Goal: Use online tool/utility: Utilize a website feature to perform a specific function

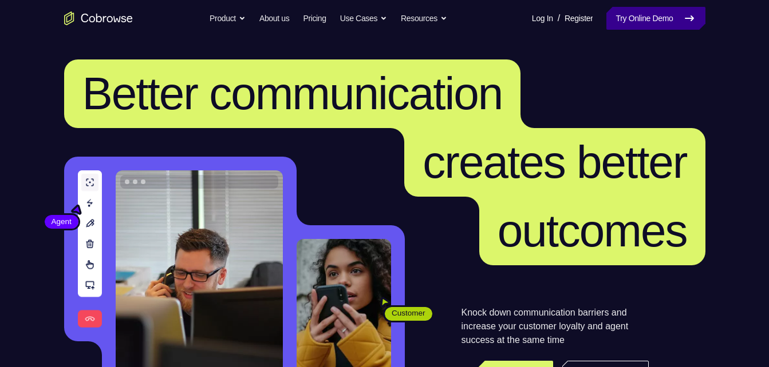
click at [639, 17] on link "Try Online Demo" at bounding box center [655, 18] width 98 height 23
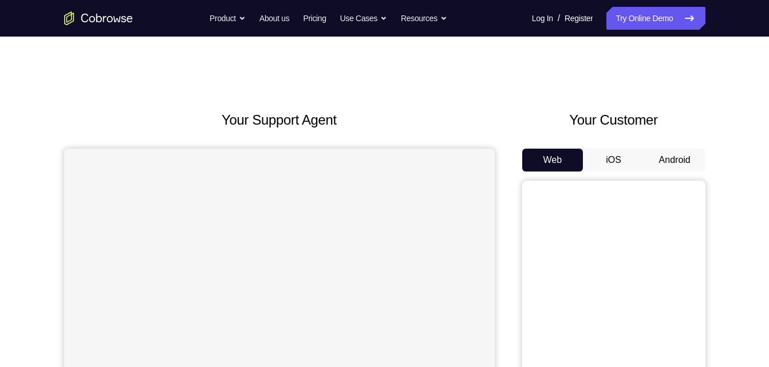
click at [658, 163] on button "Android" at bounding box center [674, 160] width 61 height 23
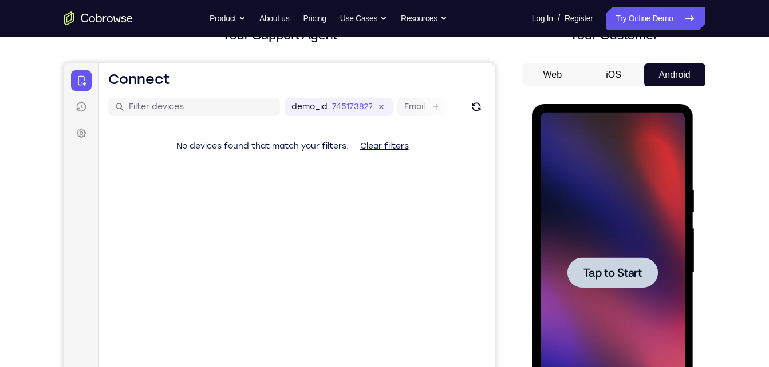
scroll to position [86, 0]
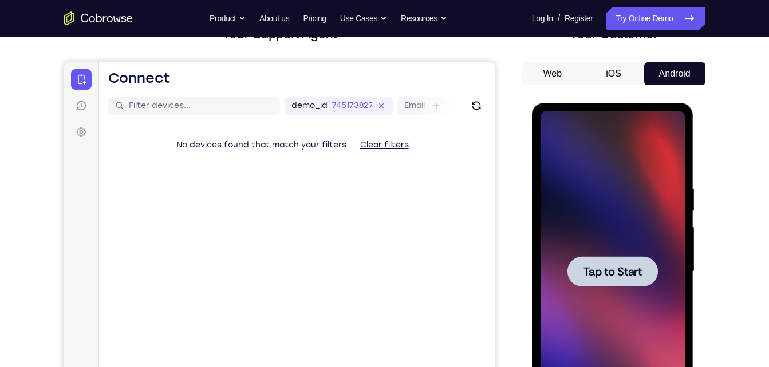
click at [614, 262] on div at bounding box center [612, 271] width 90 height 30
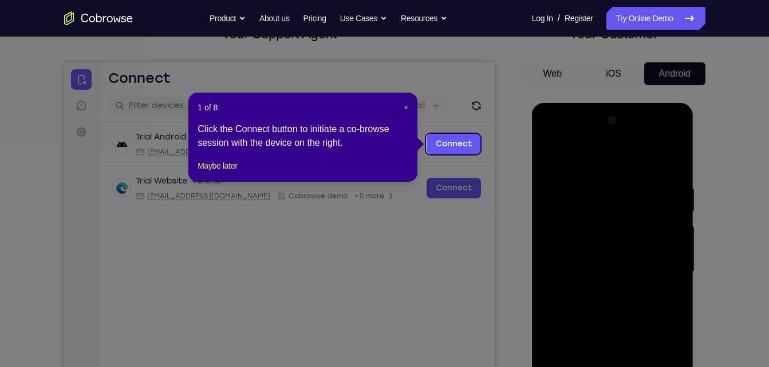
click at [408, 108] on span "×" at bounding box center [405, 107] width 5 height 9
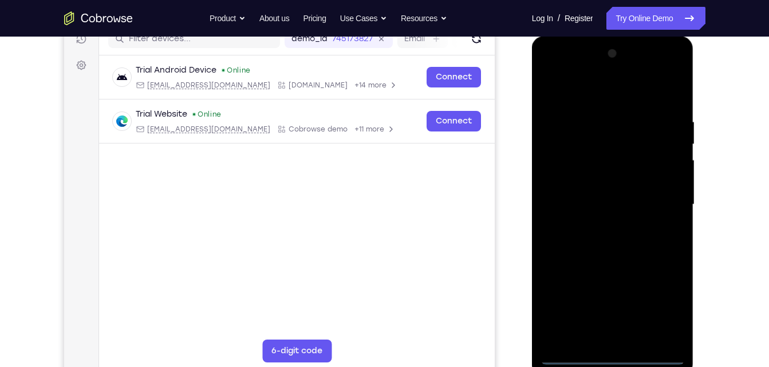
scroll to position [154, 0]
click at [613, 350] on div at bounding box center [612, 204] width 144 height 320
click at [609, 355] on div at bounding box center [612, 204] width 144 height 320
click at [660, 306] on div at bounding box center [612, 204] width 144 height 320
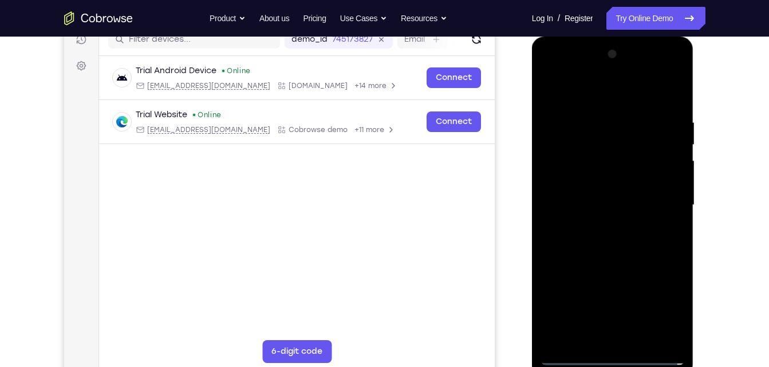
click at [604, 84] on div at bounding box center [612, 205] width 144 height 320
click at [565, 167] on div at bounding box center [612, 205] width 144 height 320
click at [588, 201] on div at bounding box center [612, 205] width 144 height 320
click at [595, 228] on div at bounding box center [612, 205] width 144 height 320
click at [609, 221] on div at bounding box center [612, 205] width 144 height 320
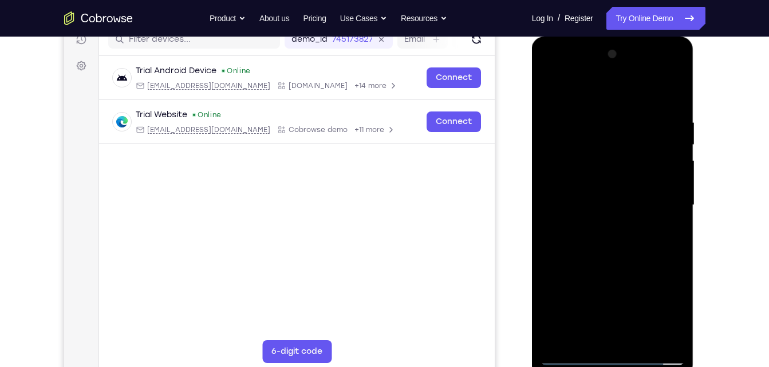
click at [630, 268] on div at bounding box center [612, 205] width 144 height 320
click at [616, 181] on div at bounding box center [612, 205] width 144 height 320
drag, startPoint x: 635, startPoint y: 260, endPoint x: 630, endPoint y: 195, distance: 65.5
click at [630, 195] on div at bounding box center [612, 205] width 144 height 320
click at [647, 330] on div at bounding box center [612, 205] width 144 height 320
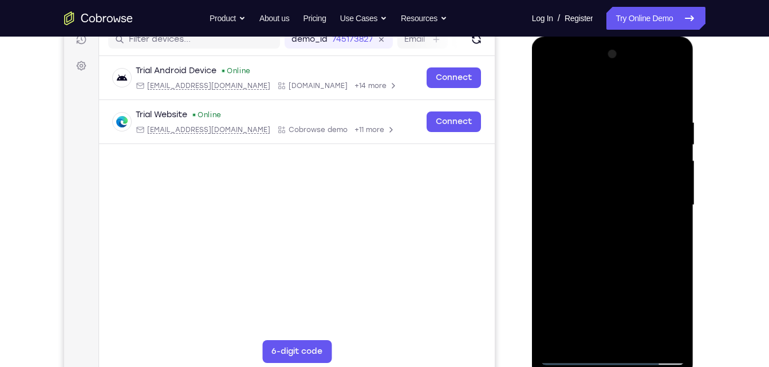
click at [602, 331] on div at bounding box center [612, 205] width 144 height 320
click at [595, 335] on div at bounding box center [612, 205] width 144 height 320
click at [604, 181] on div at bounding box center [612, 205] width 144 height 320
click at [620, 225] on div at bounding box center [612, 205] width 144 height 320
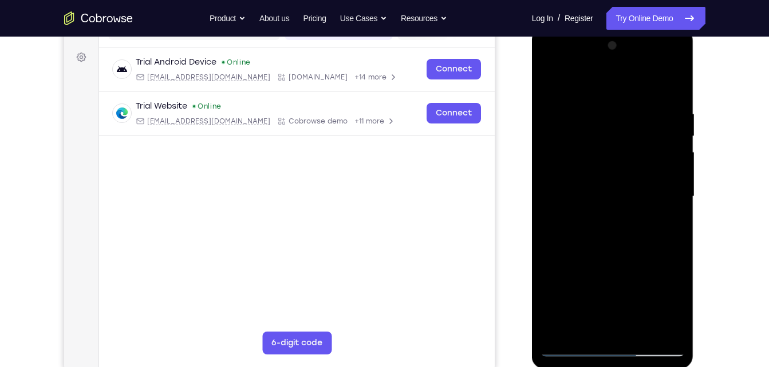
scroll to position [162, 0]
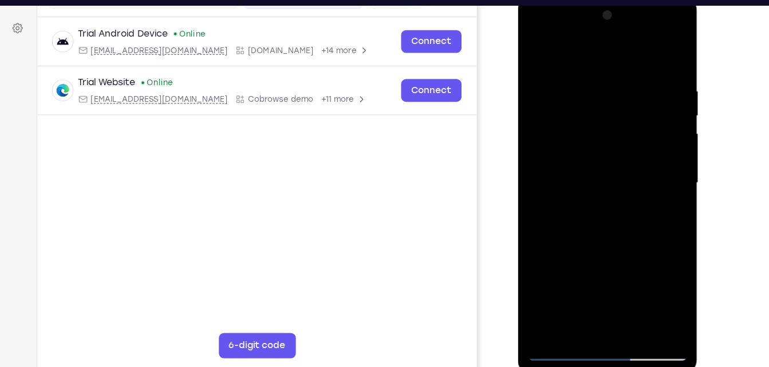
drag, startPoint x: 608, startPoint y: 237, endPoint x: 607, endPoint y: 157, distance: 79.6
click at [607, 157] on div at bounding box center [599, 165] width 144 height 320
click at [646, 279] on div at bounding box center [599, 165] width 144 height 320
click at [635, 258] on div at bounding box center [599, 165] width 144 height 320
drag, startPoint x: 615, startPoint y: 226, endPoint x: 610, endPoint y: 183, distance: 43.2
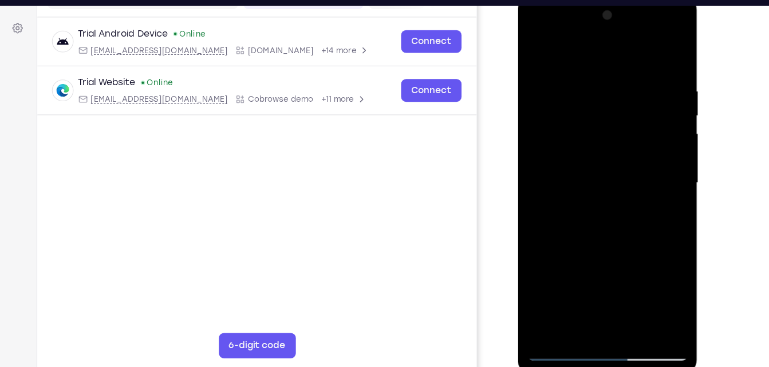
click at [610, 183] on div at bounding box center [599, 165] width 144 height 320
click at [615, 244] on div at bounding box center [599, 165] width 144 height 320
drag, startPoint x: 589, startPoint y: 212, endPoint x: 589, endPoint y: 165, distance: 46.4
click at [589, 165] on div at bounding box center [599, 165] width 144 height 320
drag, startPoint x: 599, startPoint y: 248, endPoint x: 592, endPoint y: 179, distance: 69.0
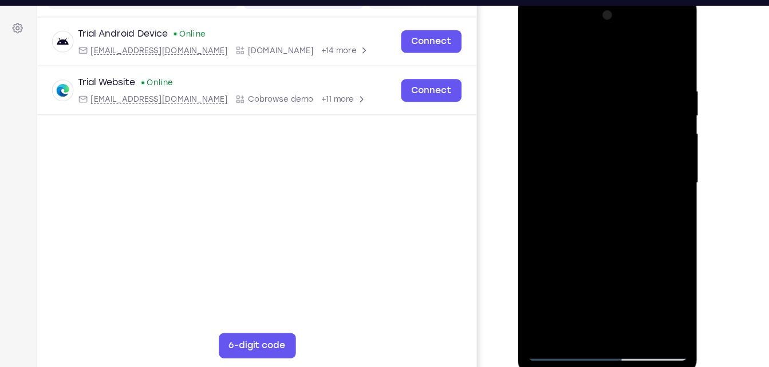
click at [592, 179] on div at bounding box center [599, 165] width 144 height 320
click at [609, 198] on div at bounding box center [599, 165] width 144 height 320
click at [638, 173] on div at bounding box center [599, 165] width 144 height 320
drag, startPoint x: 616, startPoint y: 264, endPoint x: 623, endPoint y: 184, distance: 80.5
click at [623, 184] on div at bounding box center [599, 165] width 144 height 320
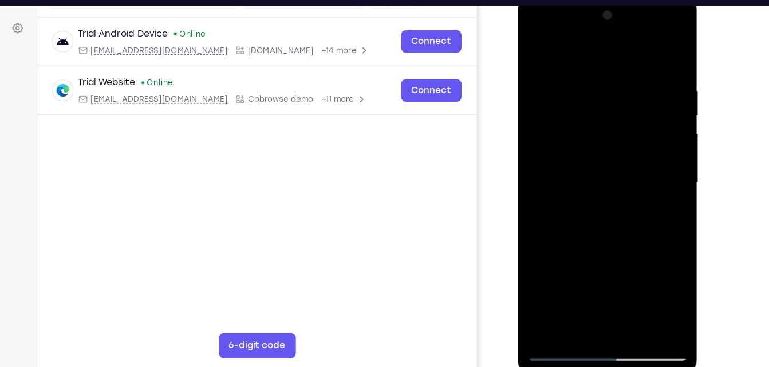
click at [614, 253] on div at bounding box center [599, 165] width 144 height 320
click at [639, 225] on div at bounding box center [599, 165] width 144 height 320
click at [639, 222] on div at bounding box center [599, 165] width 144 height 320
click at [660, 48] on div at bounding box center [599, 165] width 144 height 320
click at [634, 177] on div at bounding box center [599, 165] width 144 height 320
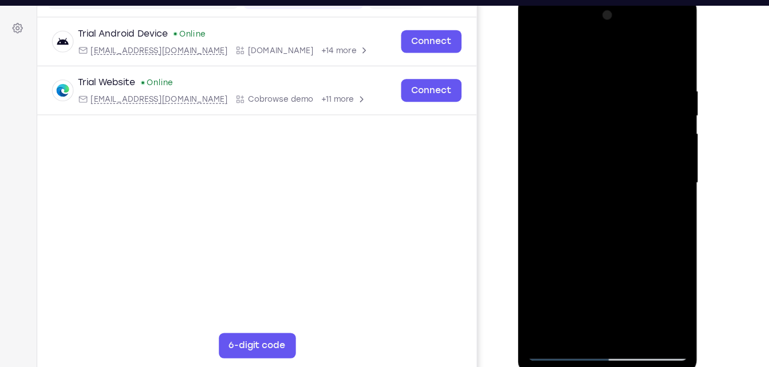
click at [662, 46] on div at bounding box center [599, 165] width 144 height 320
drag, startPoint x: 594, startPoint y: 190, endPoint x: 595, endPoint y: 267, distance: 76.7
click at [595, 267] on div at bounding box center [599, 165] width 144 height 320
drag, startPoint x: 591, startPoint y: 250, endPoint x: 600, endPoint y: 126, distance: 124.5
click at [600, 126] on div at bounding box center [599, 165] width 144 height 320
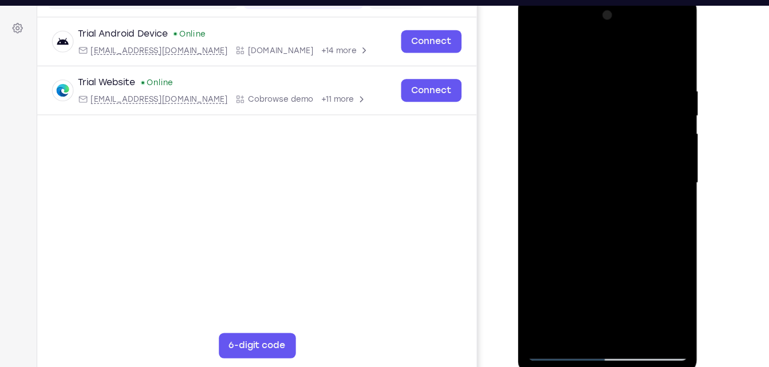
click at [599, 292] on div at bounding box center [599, 165] width 144 height 320
click at [660, 49] on div at bounding box center [599, 165] width 144 height 320
drag, startPoint x: 620, startPoint y: 82, endPoint x: 629, endPoint y: 235, distance: 152.5
click at [629, 235] on div at bounding box center [599, 165] width 144 height 320
click at [563, 67] on div at bounding box center [599, 165] width 144 height 320
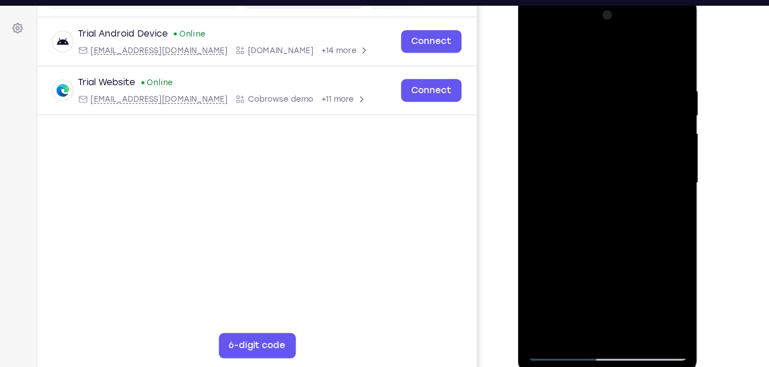
click at [595, 133] on div at bounding box center [599, 165] width 144 height 320
drag, startPoint x: 594, startPoint y: 188, endPoint x: 611, endPoint y: 96, distance: 93.6
click at [611, 96] on div at bounding box center [599, 165] width 144 height 320
drag, startPoint x: 585, startPoint y: 250, endPoint x: 626, endPoint y: 124, distance: 133.0
click at [626, 124] on div at bounding box center [599, 165] width 144 height 320
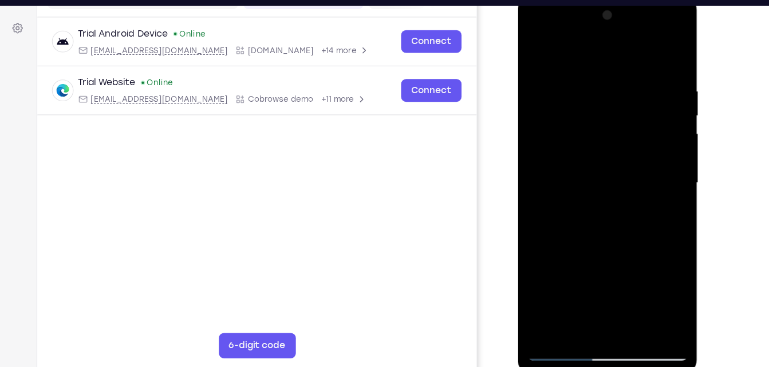
drag, startPoint x: 589, startPoint y: 252, endPoint x: 628, endPoint y: 108, distance: 149.5
click at [628, 108] on div at bounding box center [599, 165] width 144 height 320
click at [610, 104] on div at bounding box center [599, 165] width 144 height 320
drag, startPoint x: 666, startPoint y: 221, endPoint x: 667, endPoint y: 142, distance: 79.5
click at [667, 142] on div at bounding box center [599, 165] width 144 height 320
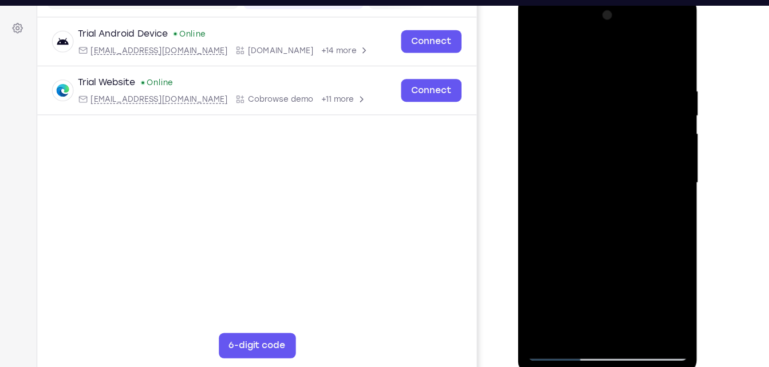
click at [664, 47] on div at bounding box center [599, 165] width 144 height 320
drag, startPoint x: 651, startPoint y: 254, endPoint x: 670, endPoint y: 133, distance: 122.9
click at [670, 133] on div at bounding box center [599, 165] width 144 height 320
drag, startPoint x: 564, startPoint y: 238, endPoint x: 569, endPoint y: 202, distance: 36.3
click at [569, 202] on div at bounding box center [599, 165] width 144 height 320
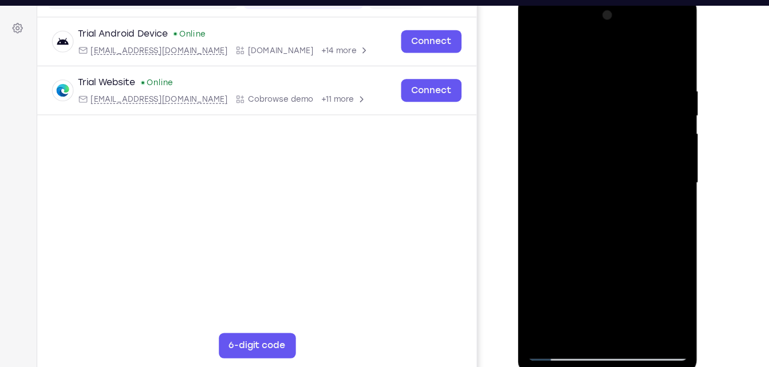
click at [574, 212] on div at bounding box center [599, 165] width 144 height 320
click at [662, 46] on div at bounding box center [599, 165] width 144 height 320
drag, startPoint x: 572, startPoint y: 266, endPoint x: 615, endPoint y: 268, distance: 43.0
click at [615, 268] on div at bounding box center [599, 165] width 144 height 320
drag, startPoint x: 592, startPoint y: 225, endPoint x: 631, endPoint y: 41, distance: 187.7
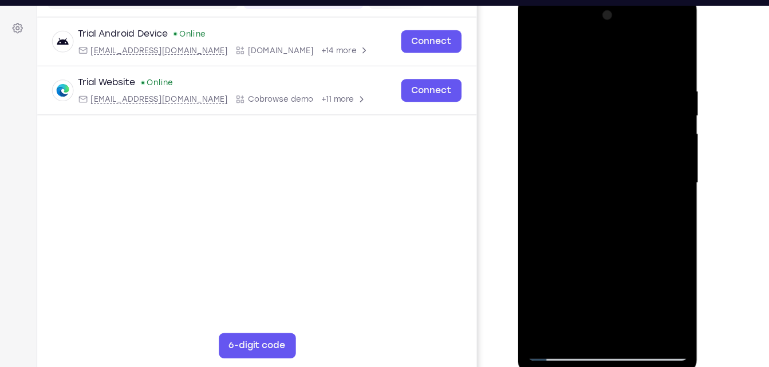
click at [631, 41] on div at bounding box center [599, 165] width 144 height 320
click at [595, 221] on div at bounding box center [599, 165] width 144 height 320
click at [662, 45] on div at bounding box center [599, 165] width 144 height 320
click at [579, 173] on div at bounding box center [599, 165] width 144 height 320
click at [663, 49] on div at bounding box center [599, 165] width 144 height 320
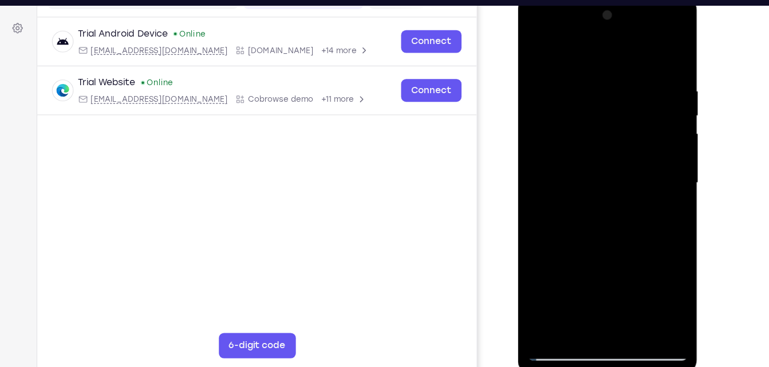
drag, startPoint x: 581, startPoint y: 124, endPoint x: 595, endPoint y: 205, distance: 83.1
click at [595, 205] on div at bounding box center [599, 165] width 144 height 320
drag, startPoint x: 609, startPoint y: 159, endPoint x: 609, endPoint y: 243, distance: 84.1
click at [609, 243] on div at bounding box center [599, 165] width 144 height 320
click at [664, 46] on div at bounding box center [599, 165] width 144 height 320
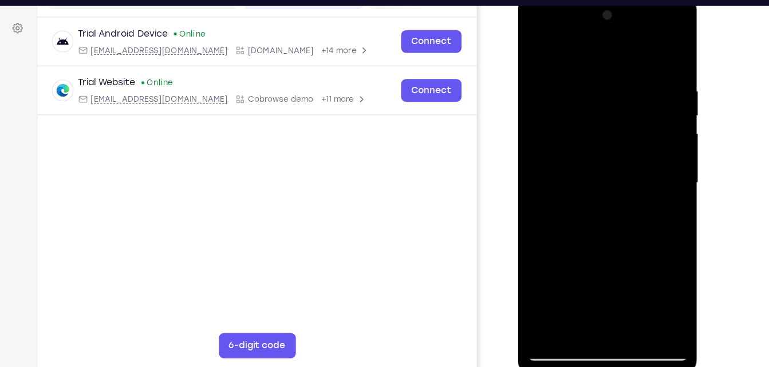
click at [611, 220] on div at bounding box center [599, 165] width 144 height 320
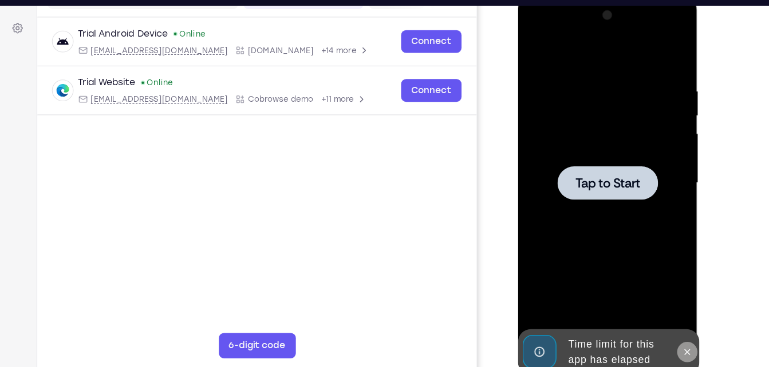
click at [671, 315] on icon at bounding box center [670, 316] width 5 height 5
